Goal: Task Accomplishment & Management: Manage account settings

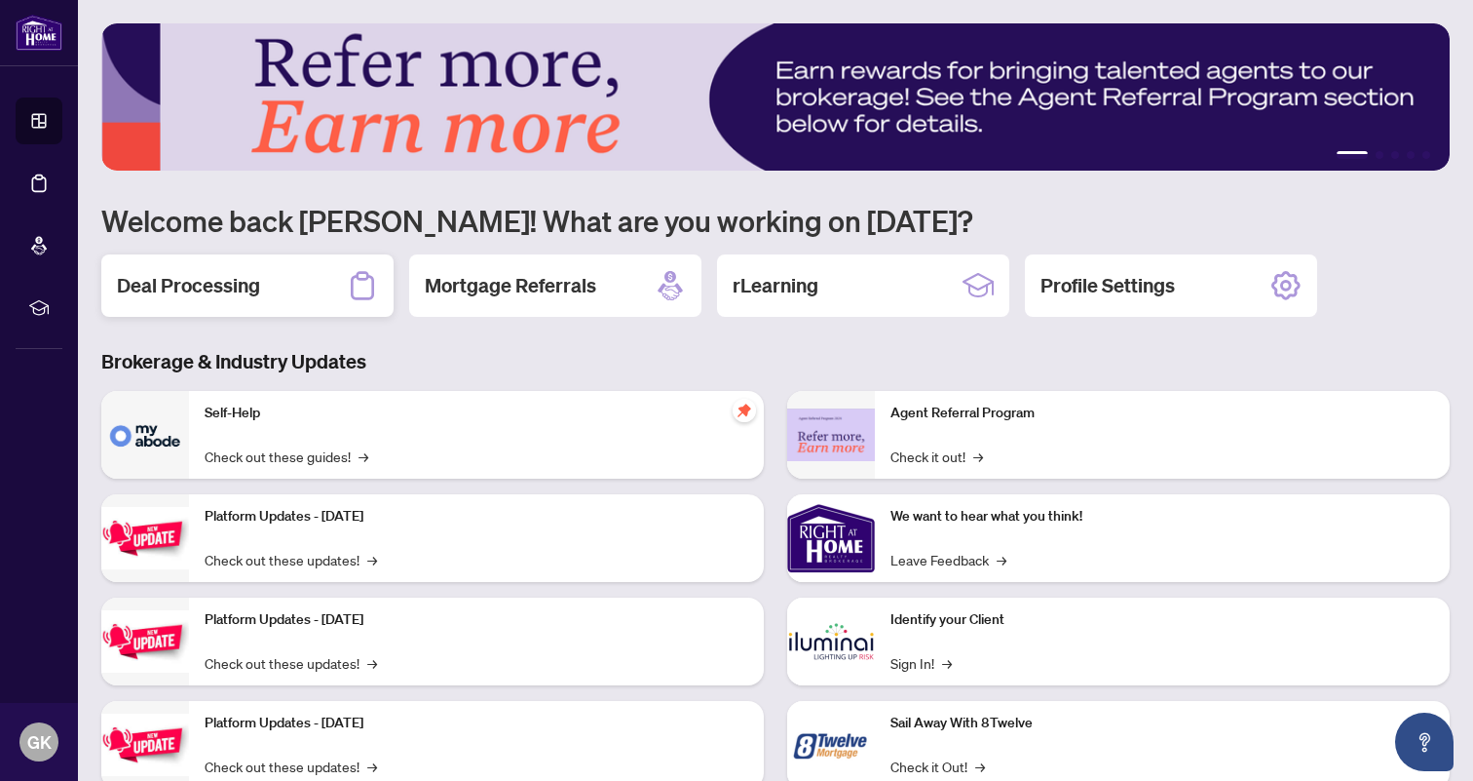
click at [211, 276] on h2 "Deal Processing" at bounding box center [188, 285] width 143 height 27
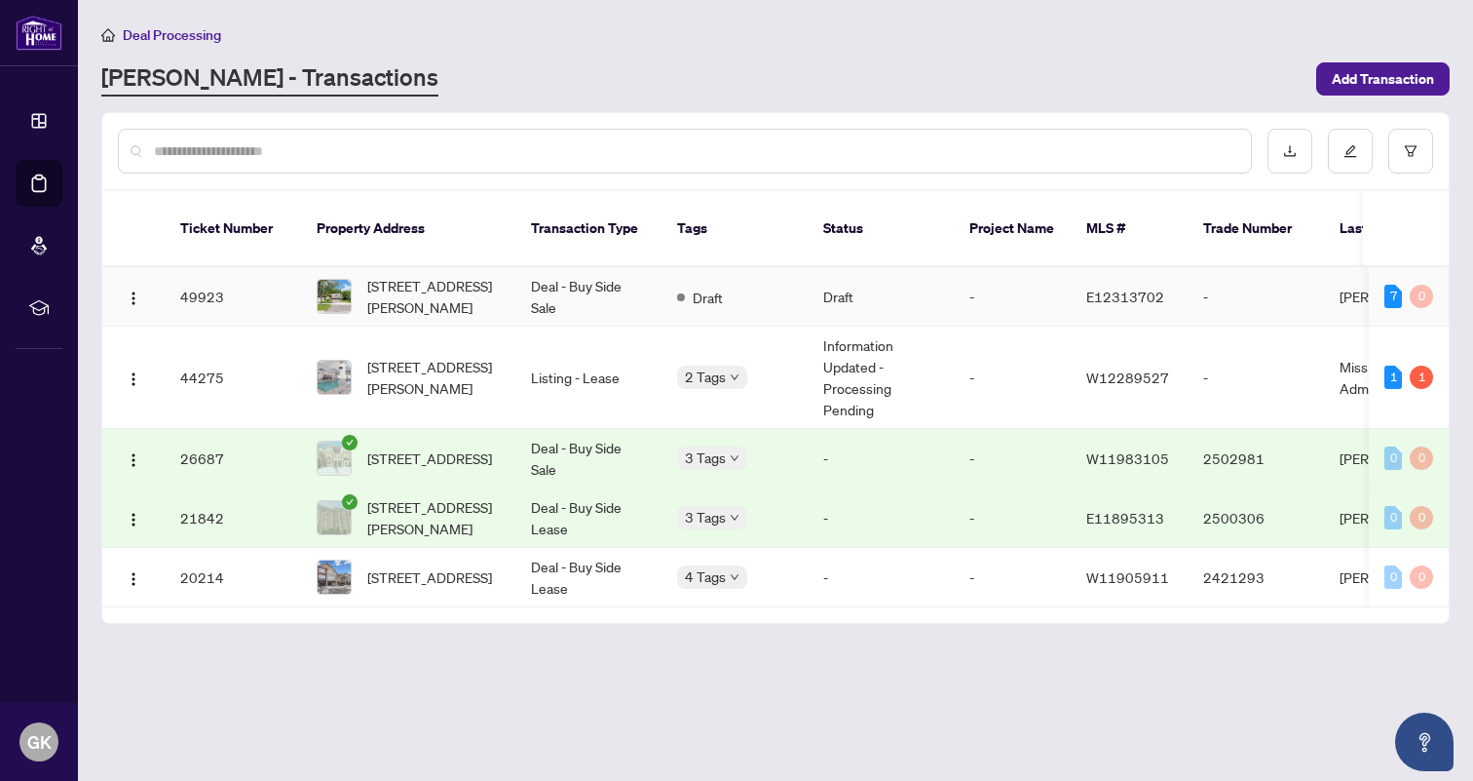
click at [211, 276] on td "49923" at bounding box center [233, 296] width 136 height 59
click at [217, 358] on td "44275" at bounding box center [233, 377] width 136 height 102
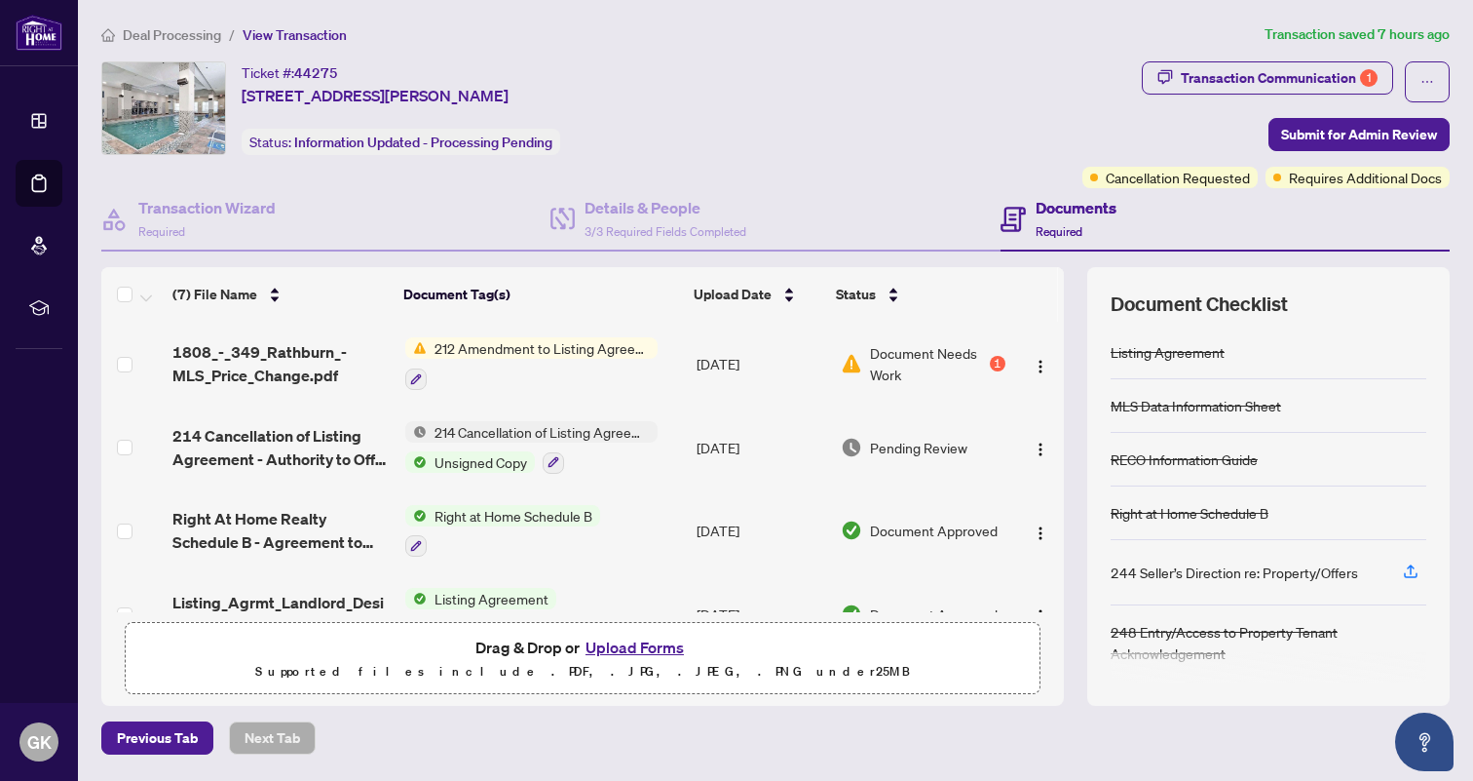
click at [518, 350] on span "212 Amendment to Listing Agreement - Authority to Offer for Lease Price Change/…" at bounding box center [542, 347] width 231 height 21
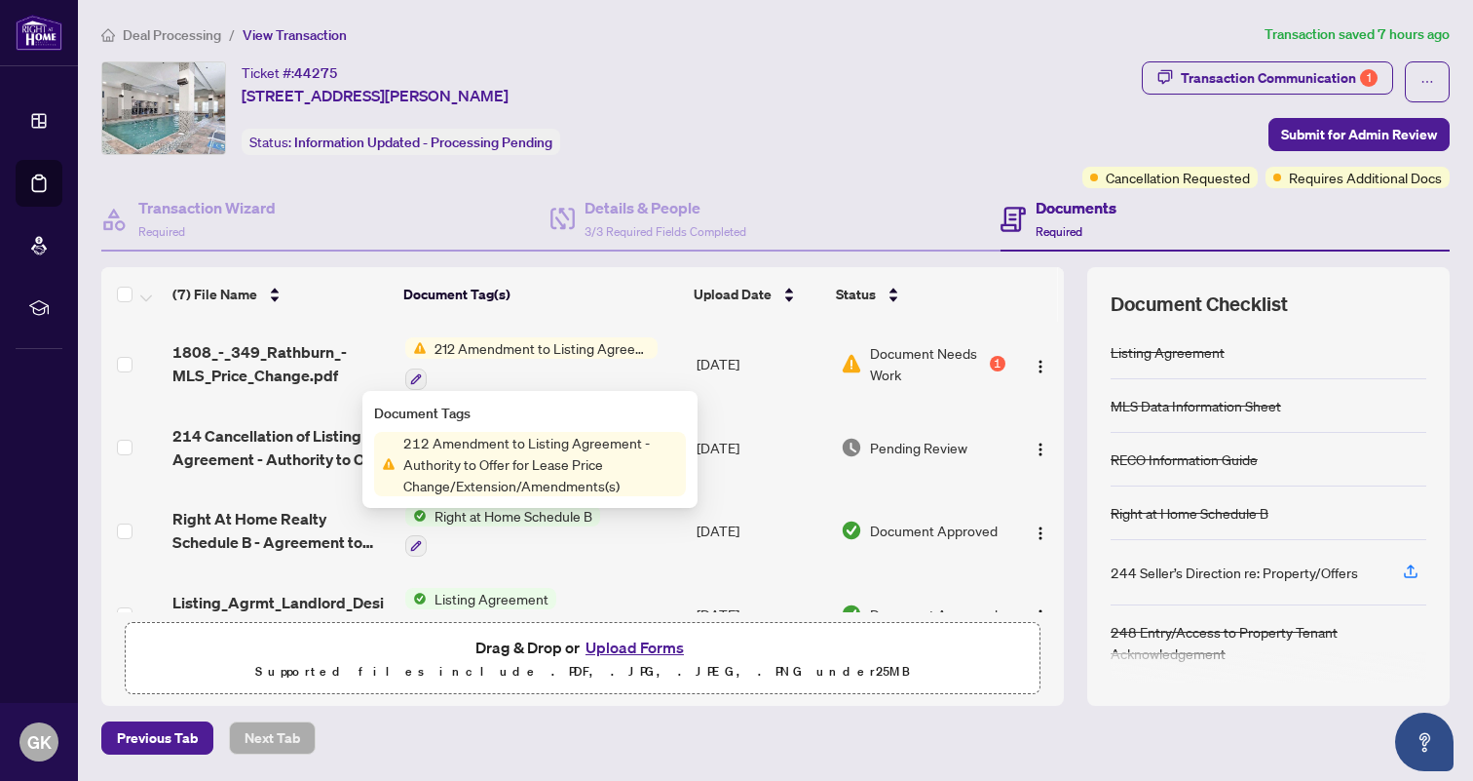
click at [401, 443] on span "212 Amendment to Listing Agreement - Authority to Offer for Lease Price Change/…" at bounding box center [541, 464] width 290 height 64
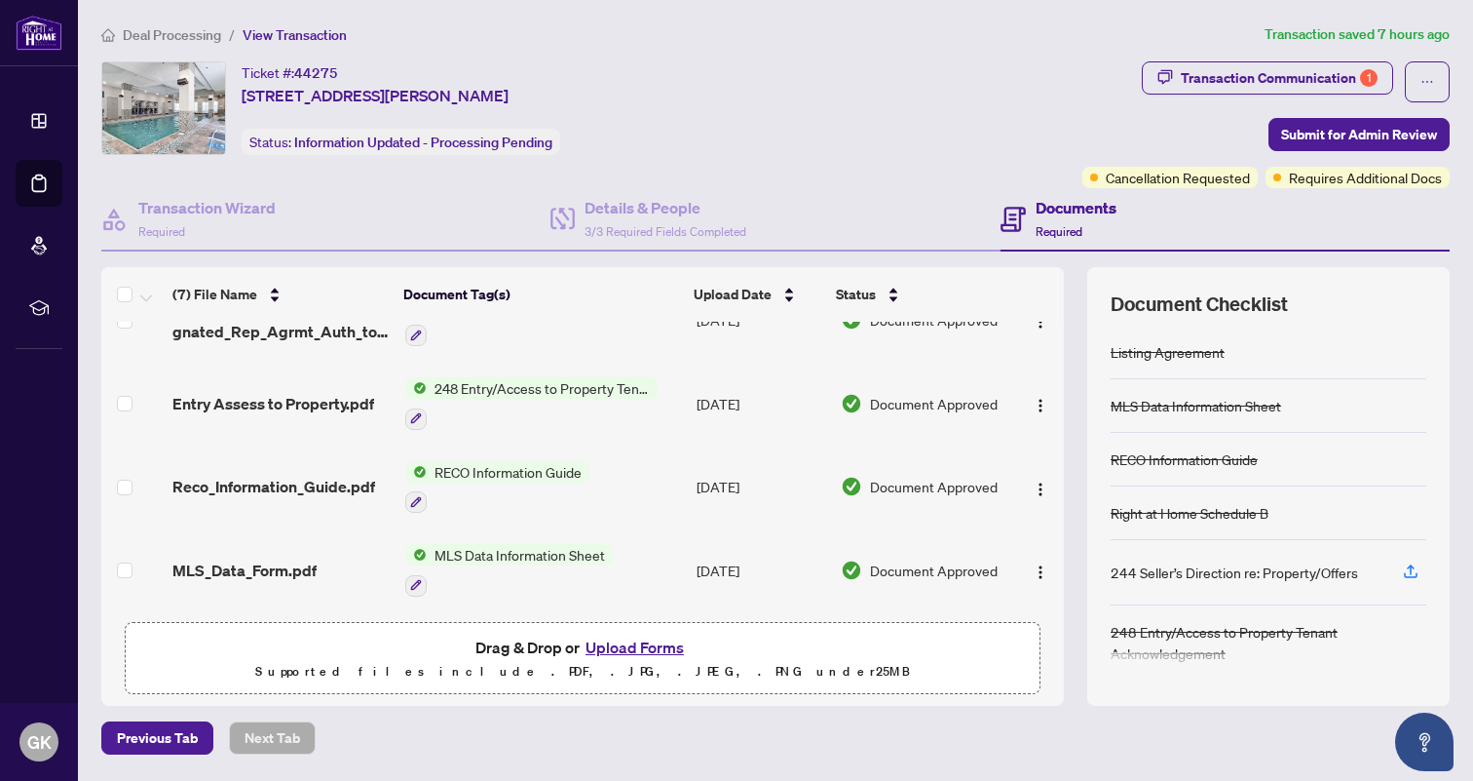
scroll to position [63, 0]
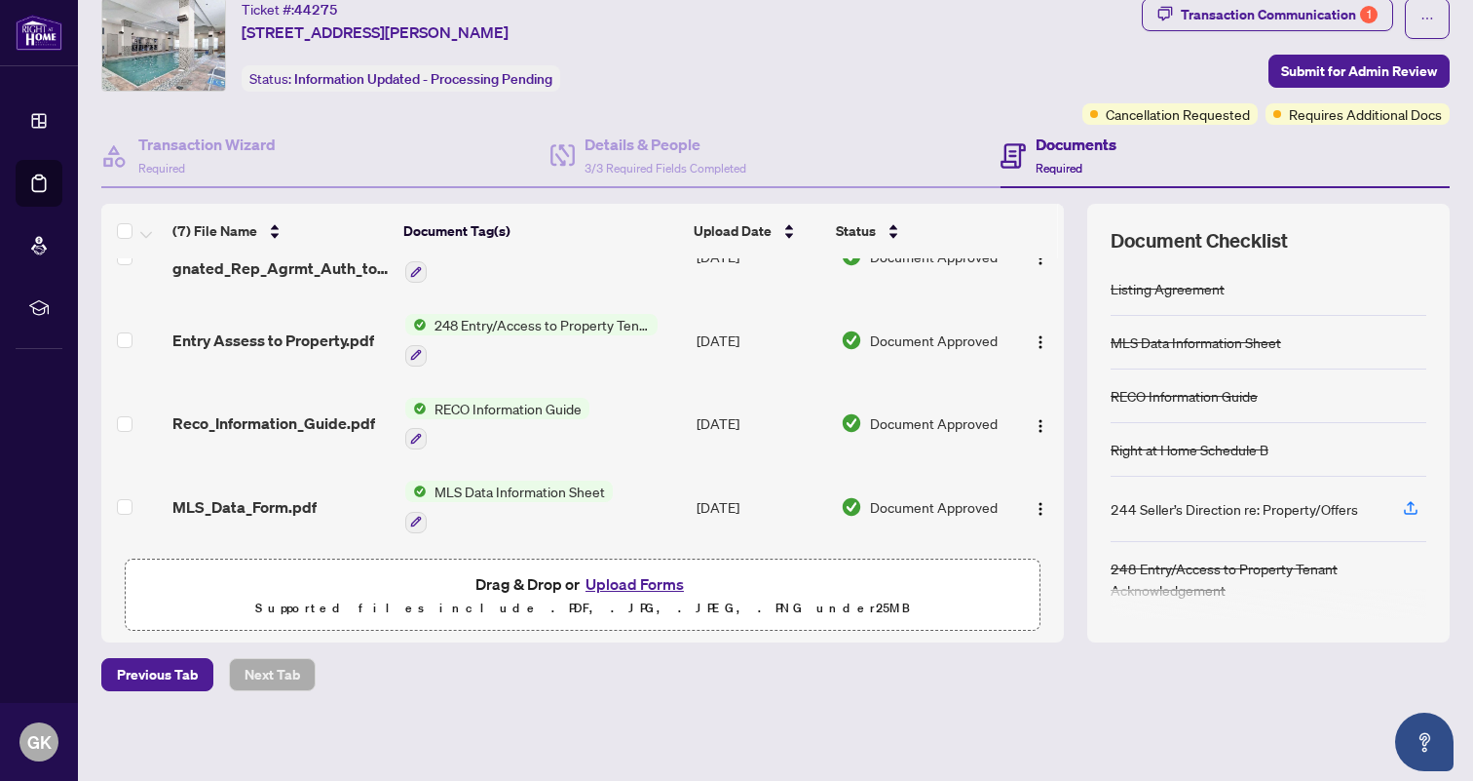
click at [564, 483] on span "MLS Data Information Sheet" at bounding box center [520, 490] width 186 height 21
click at [549, 582] on span "MLS Data Information Sheet" at bounding box center [515, 579] width 186 height 21
